Goal: Find specific page/section

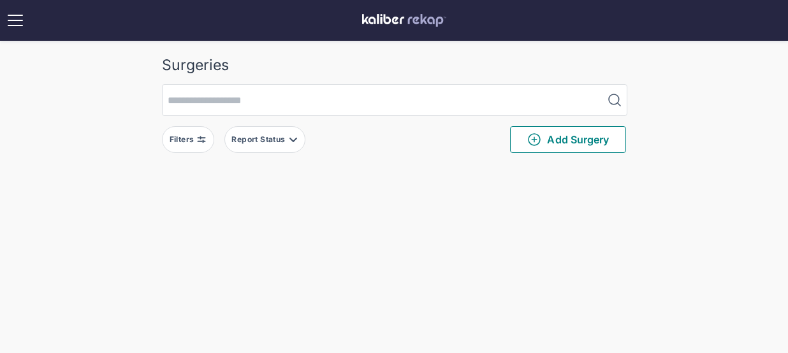
drag, startPoint x: 207, startPoint y: 137, endPoint x: 204, endPoint y: 152, distance: 15.6
click at [206, 137] on button "Filters" at bounding box center [188, 139] width 52 height 27
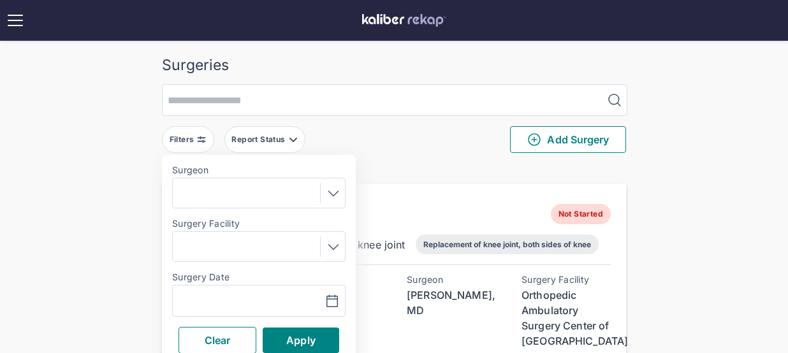
click at [212, 292] on div "Navigate forward to interact with the calendar and select a date. Press the que…" at bounding box center [258, 301] width 173 height 32
click at [208, 300] on input "text" at bounding box center [215, 300] width 74 height 15
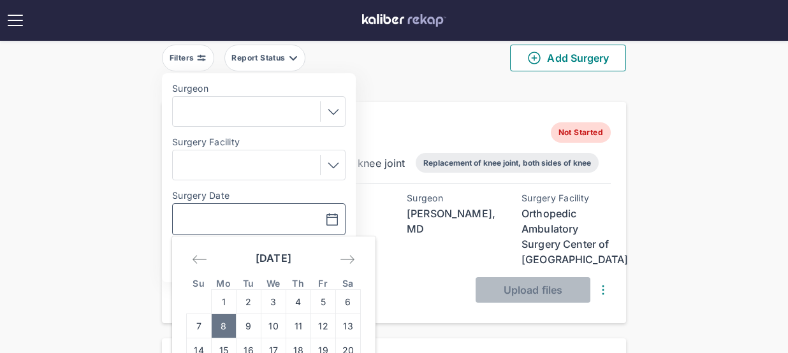
scroll to position [124, 0]
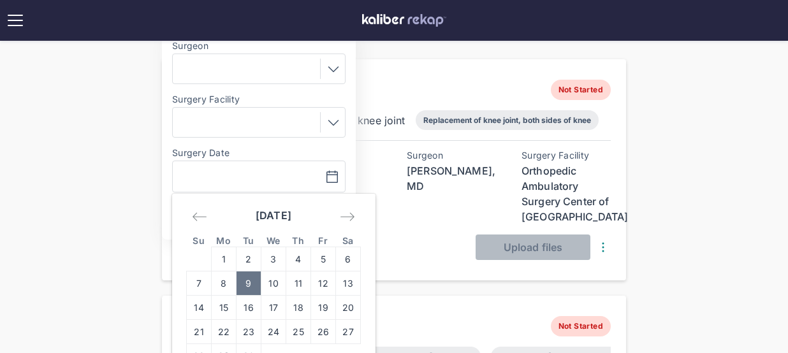
click at [250, 286] on td "9" at bounding box center [248, 283] width 25 height 24
type input "**********"
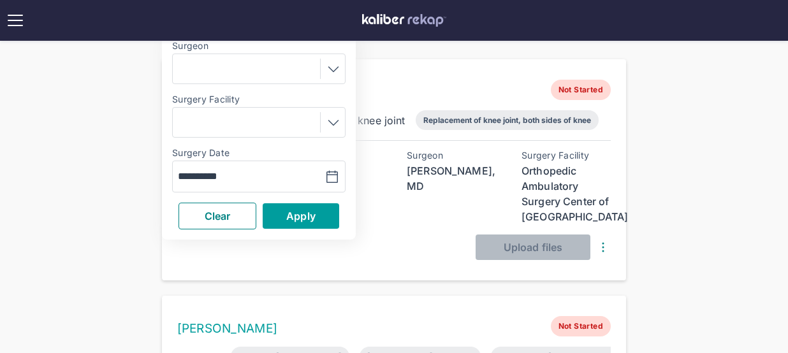
click at [305, 218] on span "Apply" at bounding box center [300, 216] width 29 height 13
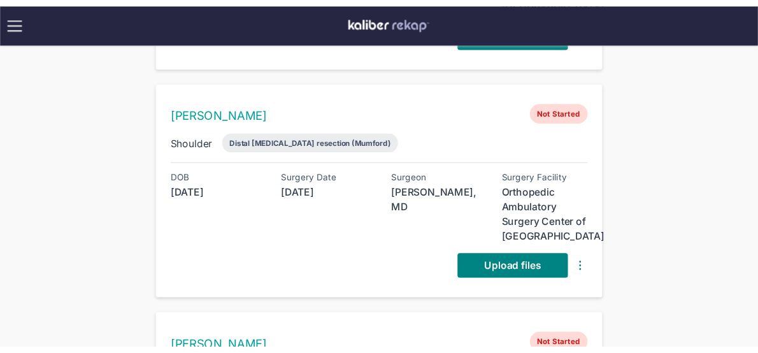
scroll to position [340, 0]
